Goal: Information Seeking & Learning: Learn about a topic

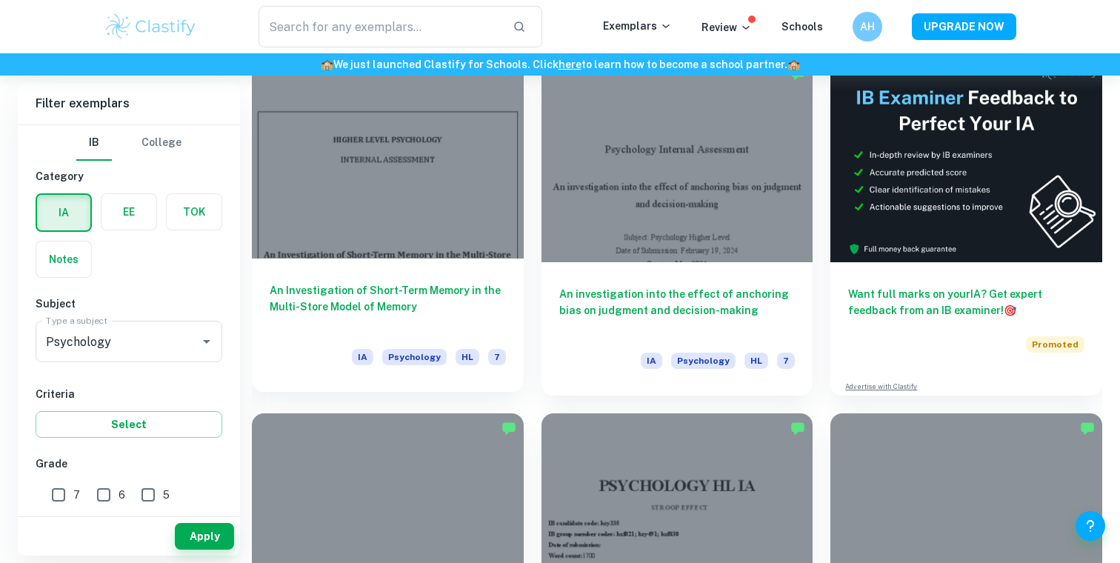
scroll to position [376, 0]
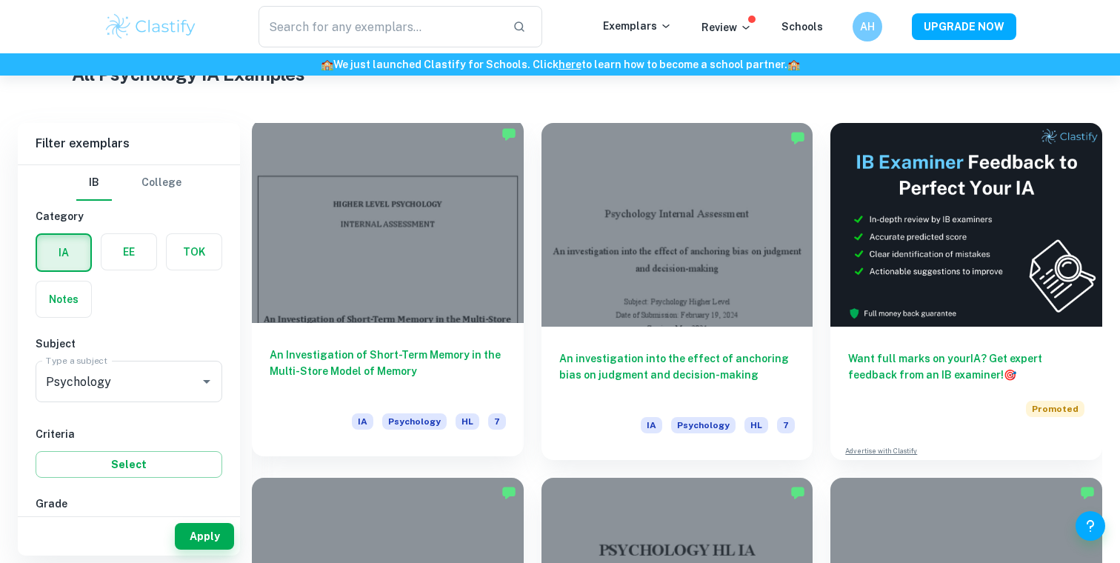
click at [352, 365] on h6 "An Investigation of Short-Term Memory in the Multi-Store Model of Memory" at bounding box center [388, 371] width 236 height 49
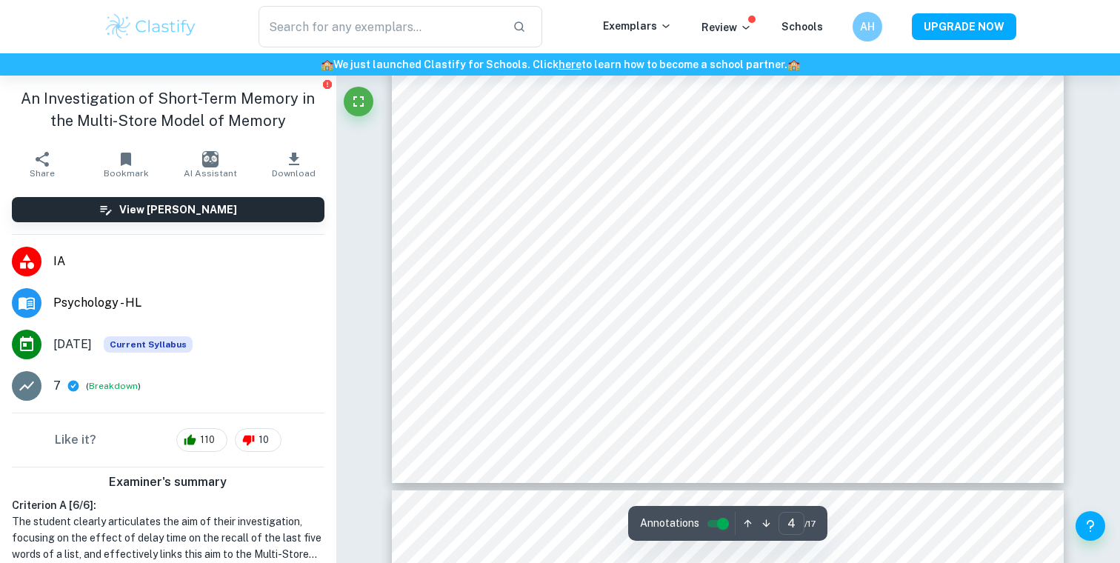
type input "5"
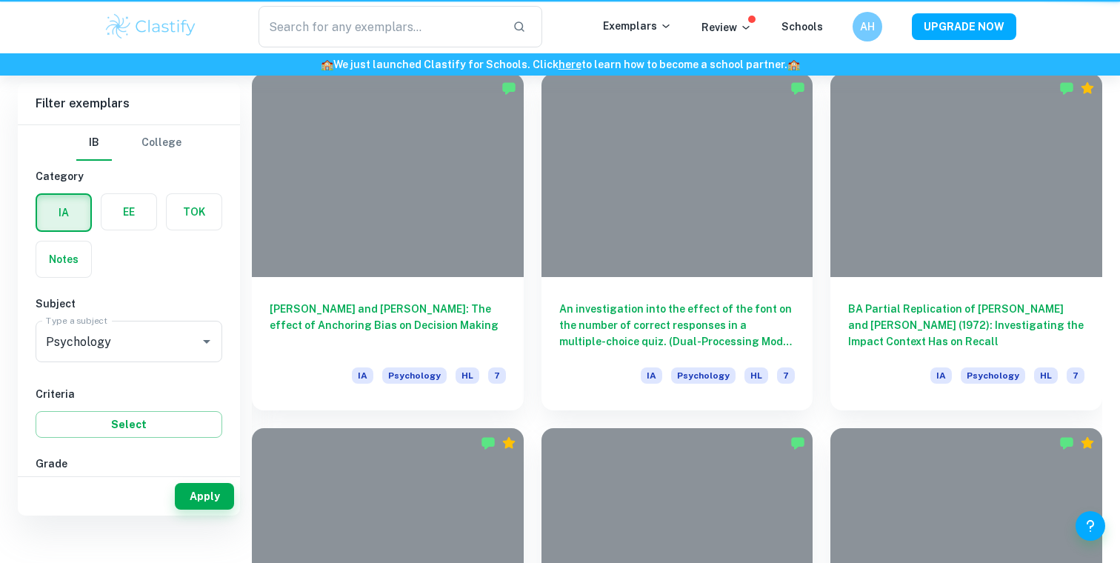
scroll to position [376, 0]
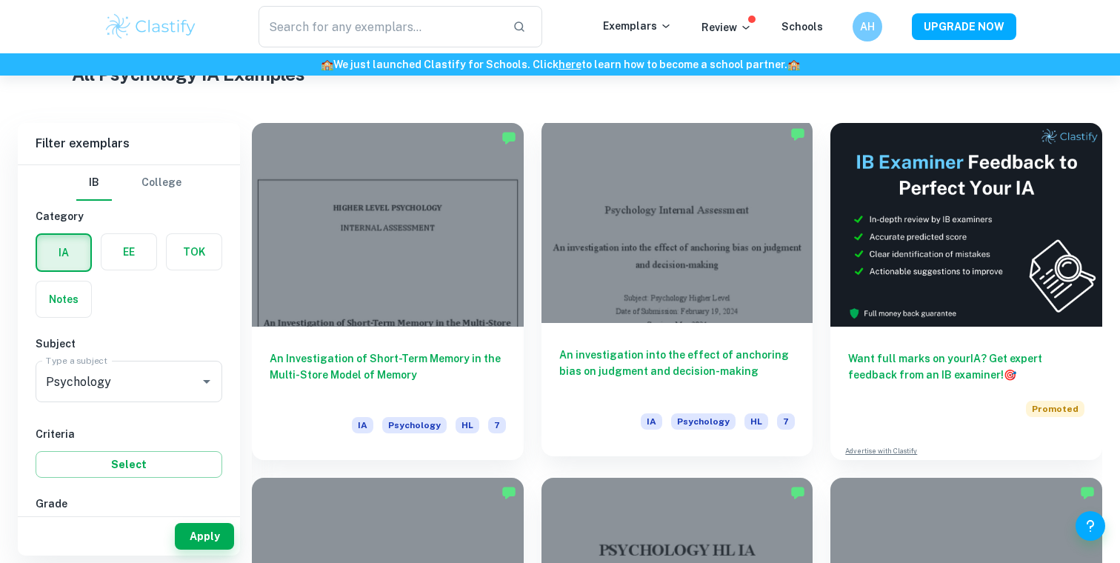
click at [601, 350] on h6 "An investigation into the effect of anchoring bias on judgment and decision-mak…" at bounding box center [677, 371] width 236 height 49
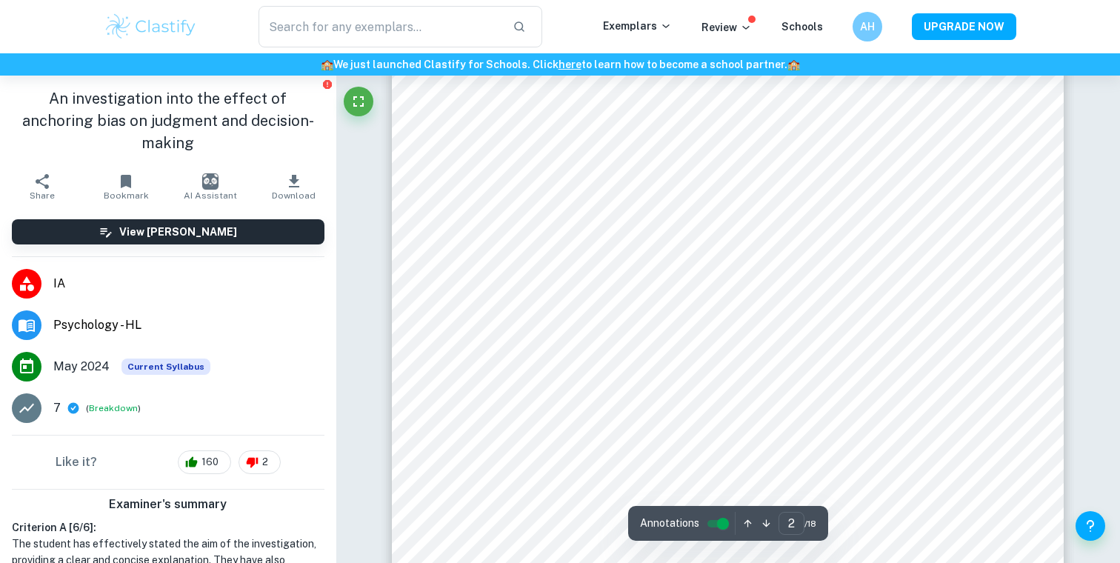
scroll to position [1046, 0]
type input "4"
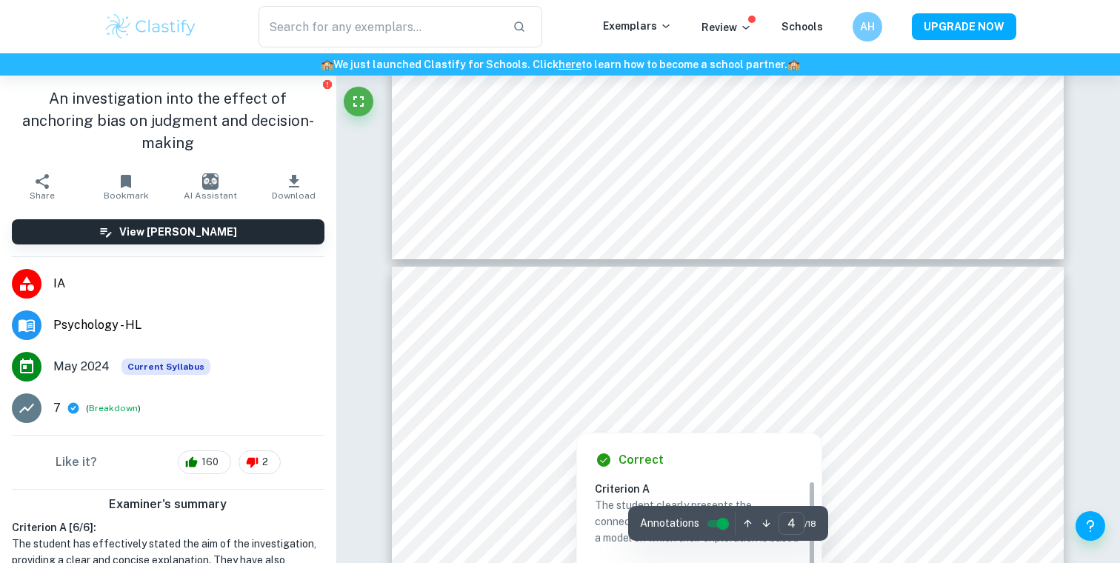
scroll to position [2755, 0]
